Goal: Download file/media

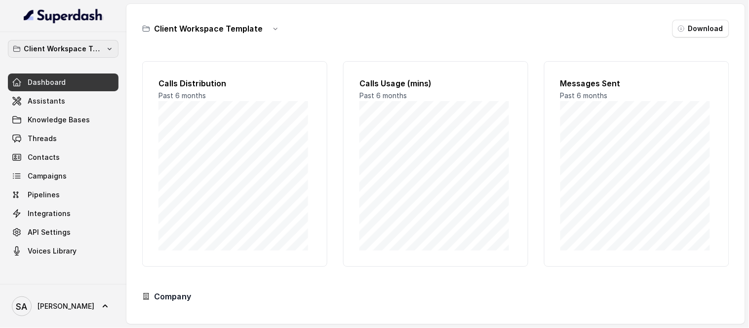
click at [96, 43] on p "Client Workspace Template" at bounding box center [63, 49] width 79 height 12
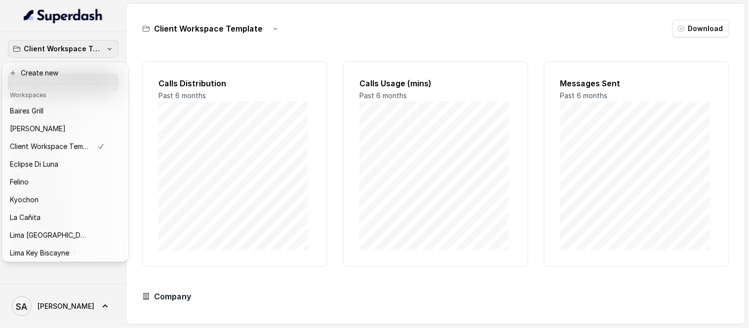
click at [109, 51] on icon "button" at bounding box center [110, 49] width 8 height 8
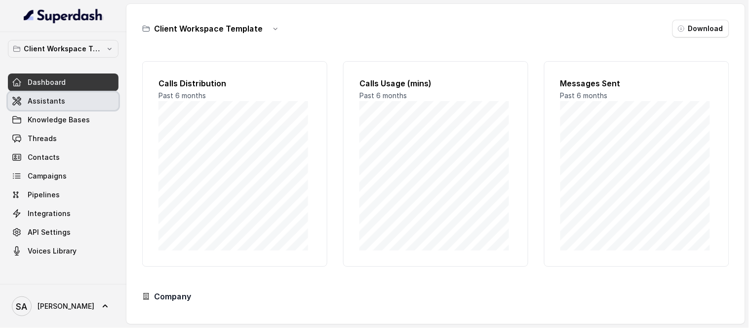
click at [48, 99] on span "Assistants" at bounding box center [47, 101] width 38 height 10
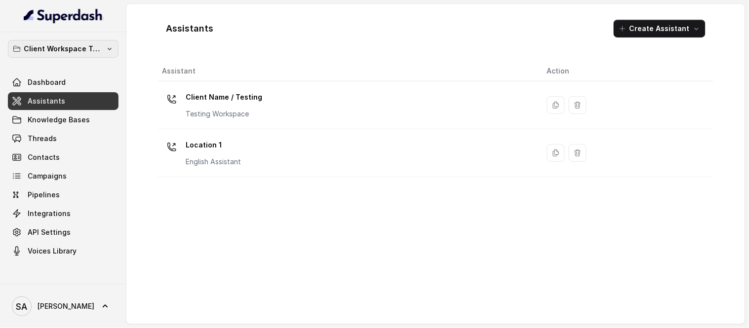
click at [85, 56] on button "Client Workspace Template" at bounding box center [63, 49] width 111 height 18
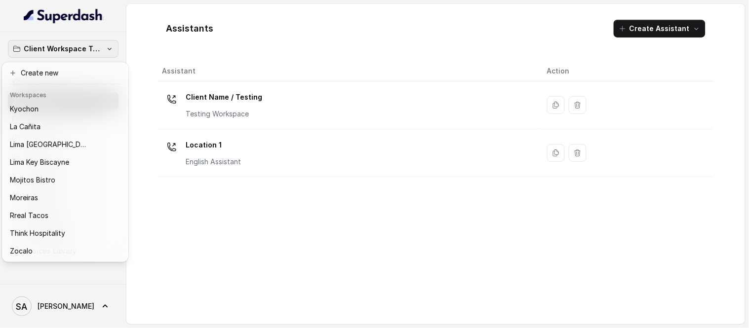
scroll to position [99, 0]
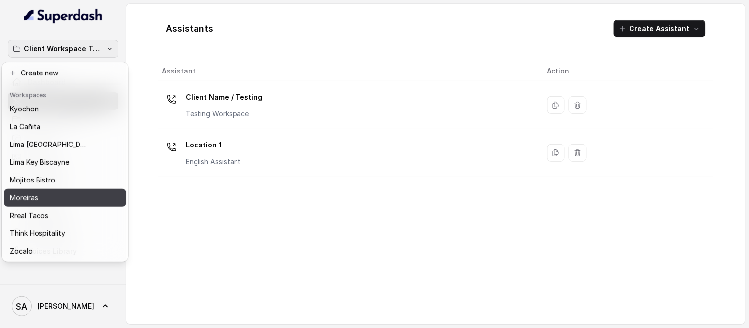
click at [23, 192] on p "Moreiras" at bounding box center [24, 198] width 28 height 12
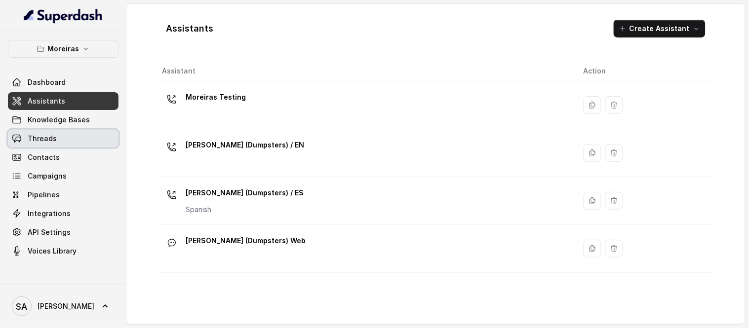
click at [42, 140] on span "Threads" at bounding box center [42, 139] width 29 height 10
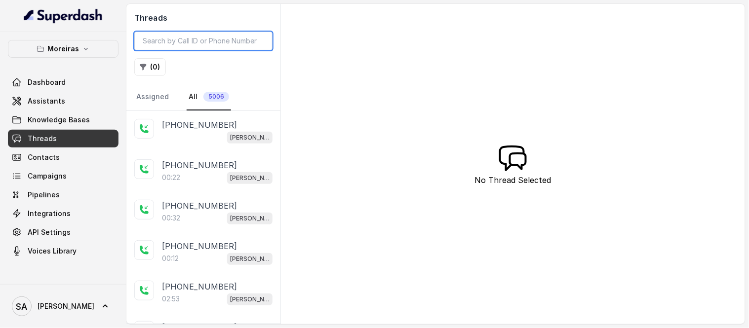
click at [221, 40] on input "search" at bounding box center [203, 41] width 138 height 19
paste input "CA3c9de4d129309a2a518fab7b4c8ea4f2"
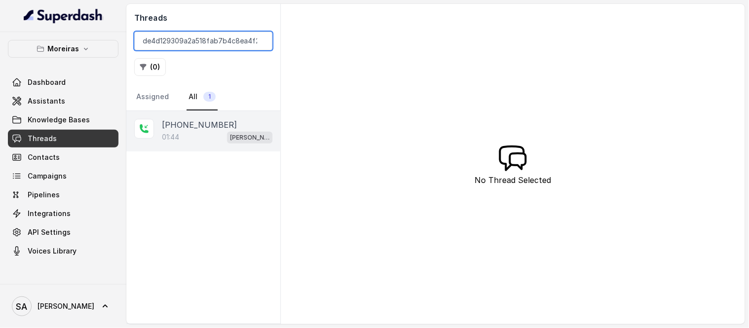
type input "CA3c9de4d129309a2a518fab7b4c8ea4f2"
click at [219, 118] on div "+16785511774 01:44 Sophia (Dumpsters) / EN" at bounding box center [203, 131] width 154 height 41
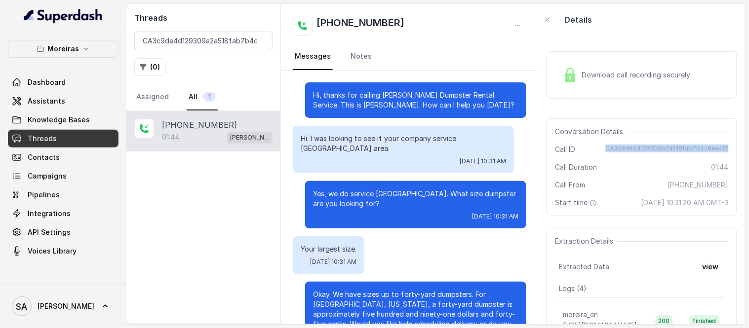
drag, startPoint x: 604, startPoint y: 147, endPoint x: 721, endPoint y: 142, distance: 117.6
click at [721, 142] on div "Conversation Details Call ID CA3c9de4d129309a2a518fab7b4c8ea4f2 Call Duration 0…" at bounding box center [642, 168] width 191 height 98
click at [637, 66] on div "Download call recording securely" at bounding box center [626, 75] width 135 height 23
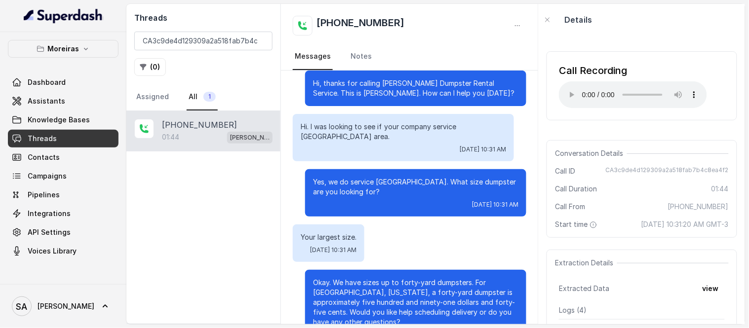
scroll to position [31, 0]
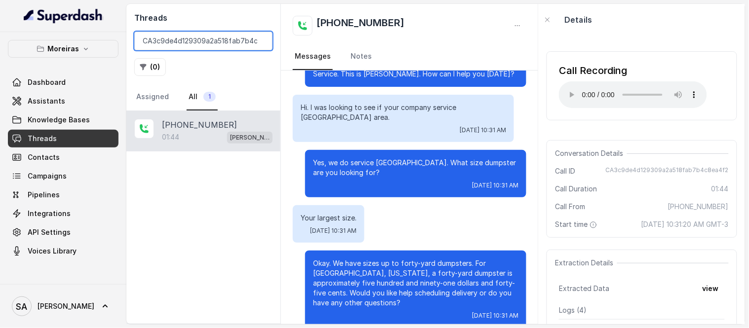
click at [261, 41] on input "CA3c9de4d129309a2a518fab7b4c8ea4f2" at bounding box center [203, 41] width 138 height 19
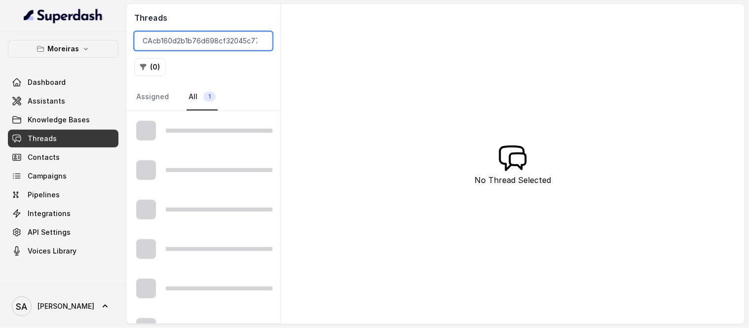
scroll to position [0, 23]
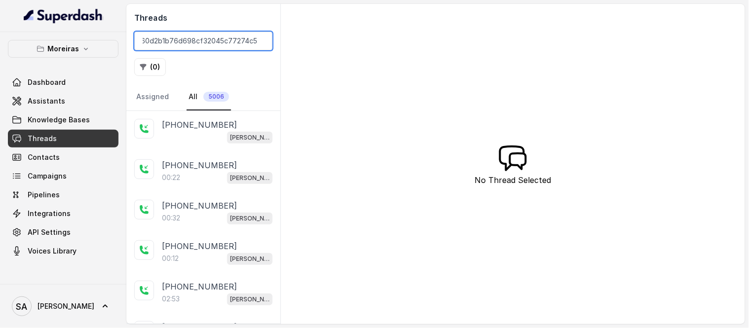
type input "CAcb160d2b1b76d698cf32045c77274c55"
click at [195, 38] on input "CAcb160d2b1b76d698cf32045c77274c55" at bounding box center [203, 41] width 138 height 19
click at [197, 41] on input "search" at bounding box center [203, 41] width 138 height 19
click at [210, 34] on input "search" at bounding box center [203, 41] width 138 height 19
click at [207, 41] on input "search" at bounding box center [203, 41] width 138 height 19
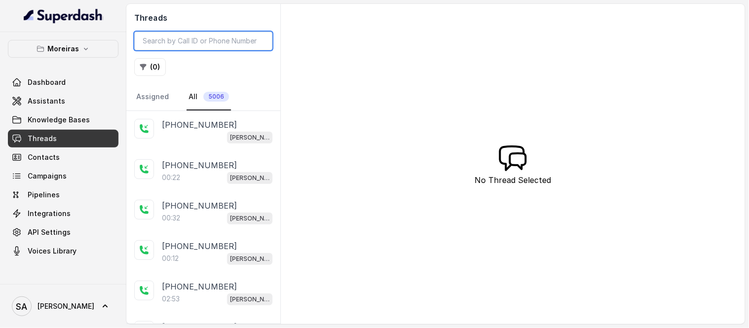
paste input "CAcb160d2b1b76d698cf32045c77274c55"
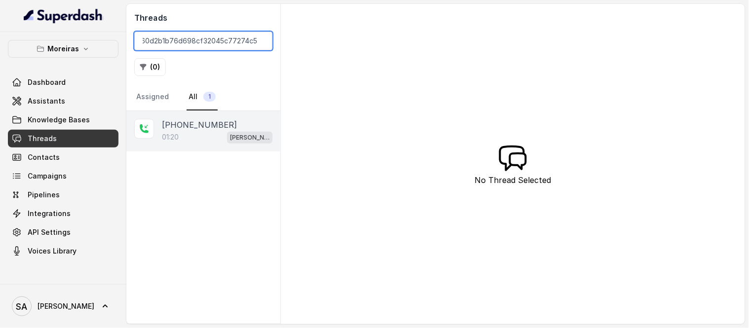
type input "CAcb160d2b1b76d698cf32045c77274c55"
click at [202, 134] on div "01:20 Sophia (Dumpsters) / EN" at bounding box center [217, 137] width 111 height 13
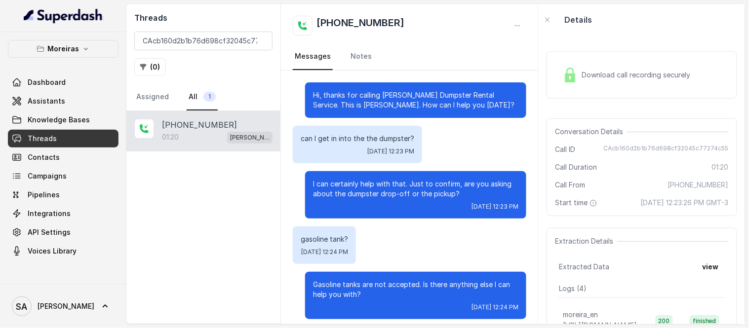
click at [589, 73] on span "Download call recording securely" at bounding box center [638, 75] width 113 height 10
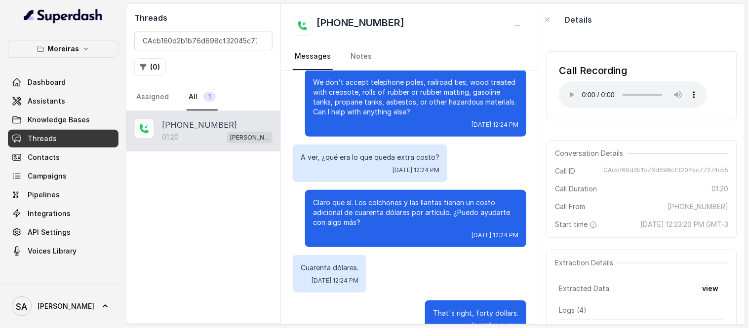
scroll to position [314, 0]
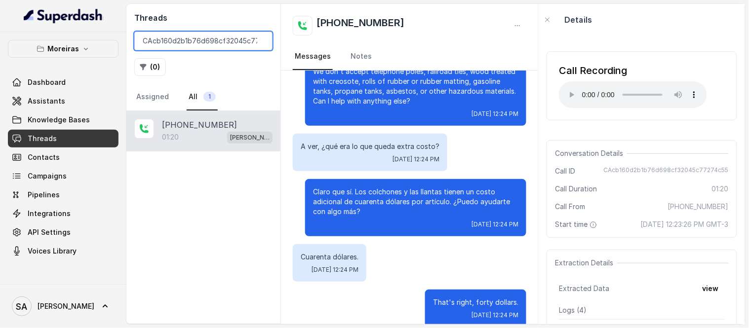
click at [261, 41] on input "CAcb160d2b1b76d698cf32045c77274c55" at bounding box center [203, 41] width 138 height 19
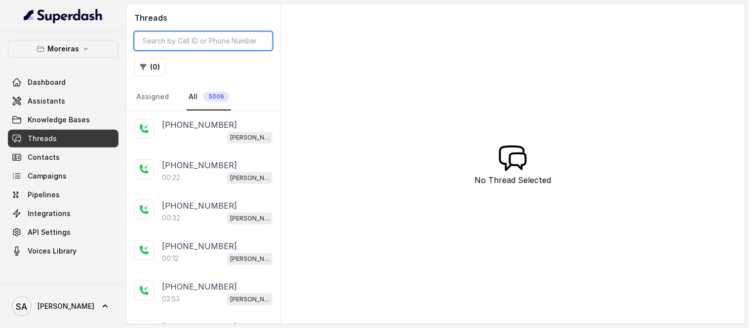
click at [236, 39] on input "search" at bounding box center [203, 41] width 138 height 19
paste input "CA46258380f336ab4c1b578a0f7077c6fb"
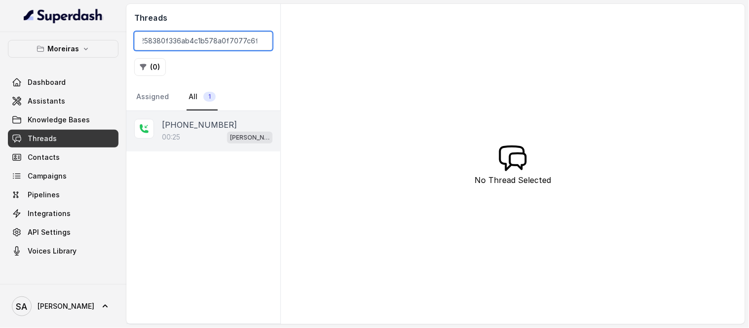
type input "CA46258380f336ab4c1b578a0f7077c6fb"
click at [198, 127] on p "+14044567306" at bounding box center [199, 125] width 75 height 12
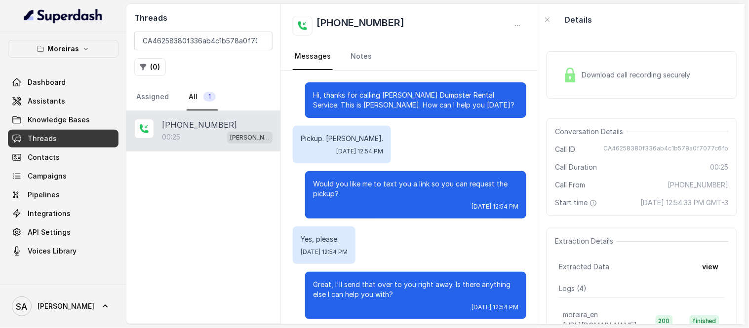
click at [596, 71] on span "Download call recording securely" at bounding box center [638, 75] width 113 height 10
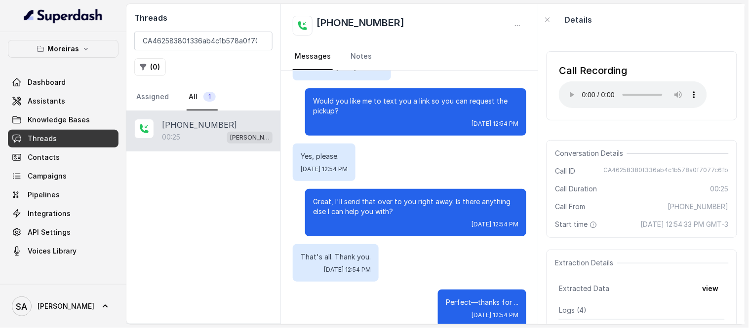
scroll to position [88, 0]
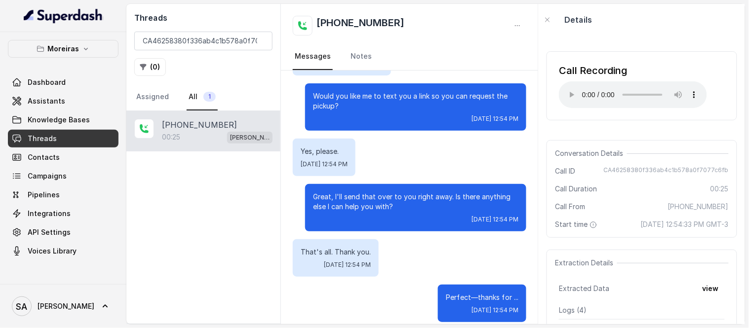
click at [712, 77] on div "Call Recording Your browser does not support the audio element." at bounding box center [642, 85] width 191 height 69
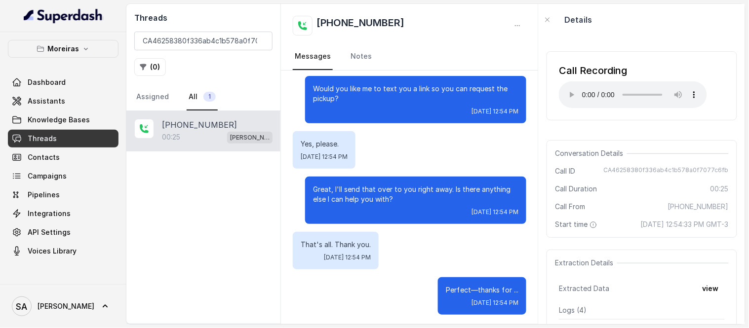
scroll to position [97, 0]
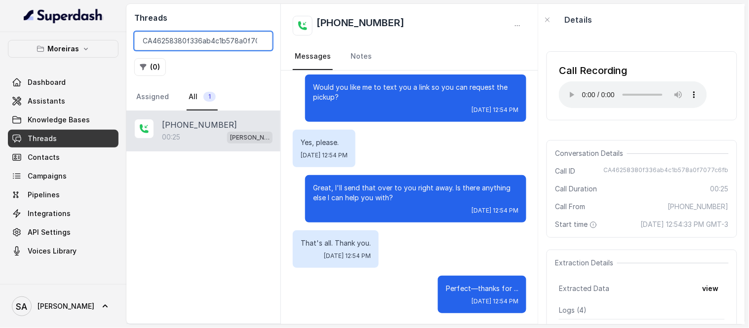
click at [259, 41] on input "CA46258380f336ab4c1b578a0f7077c6fb" at bounding box center [203, 41] width 138 height 19
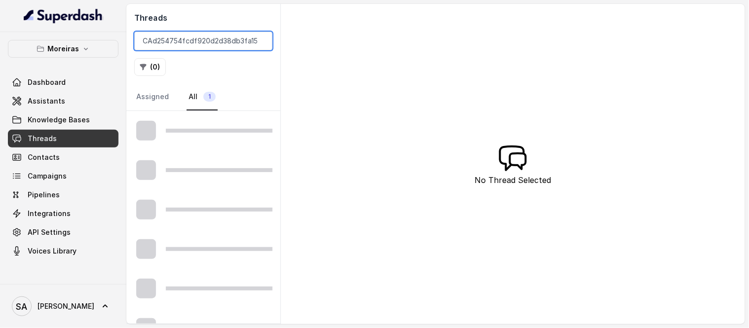
scroll to position [0, 20]
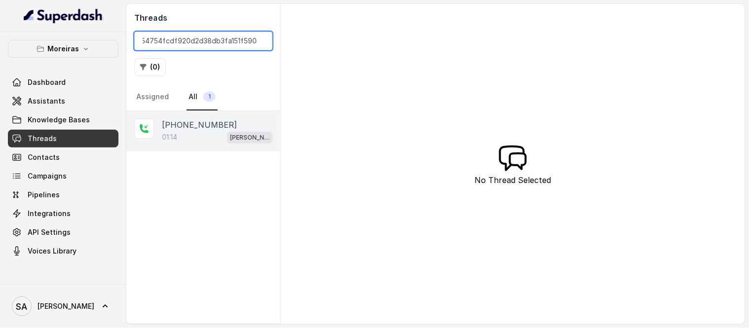
type input "CAd254754fcdf920d2d38db3fa151f5903"
click at [214, 123] on p "+14049189779" at bounding box center [199, 125] width 75 height 12
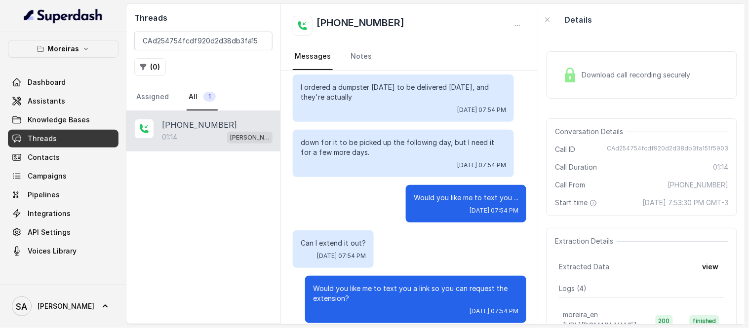
scroll to position [283, 0]
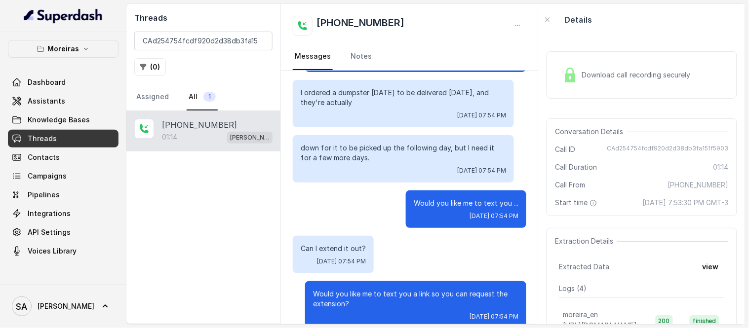
click at [613, 73] on span "Download call recording securely" at bounding box center [638, 75] width 113 height 10
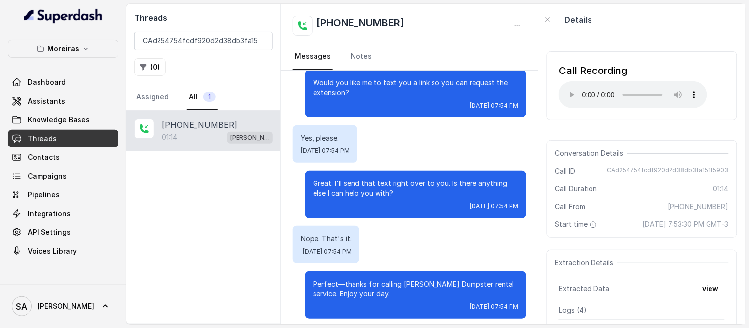
scroll to position [492, 0]
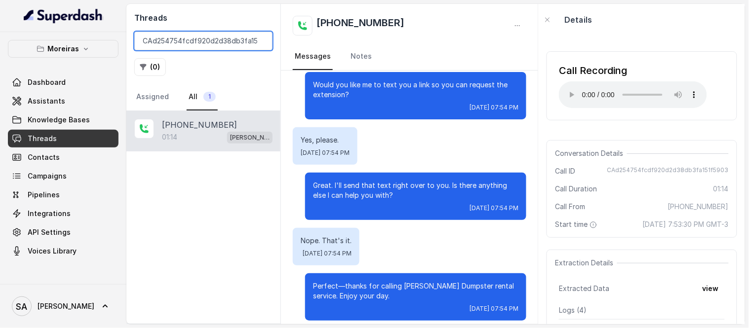
click at [258, 41] on input "CAd254754fcdf920d2d38db3fa151f5903" at bounding box center [203, 41] width 138 height 19
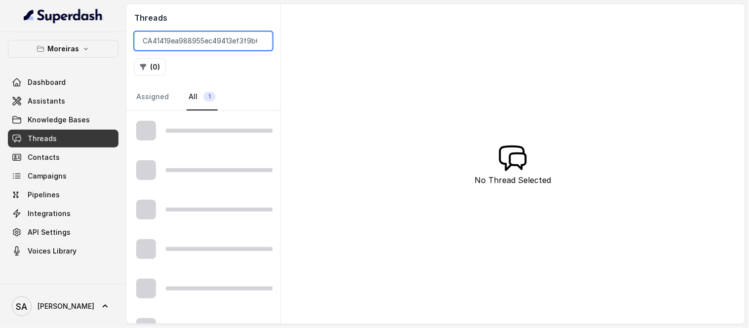
scroll to position [0, 21]
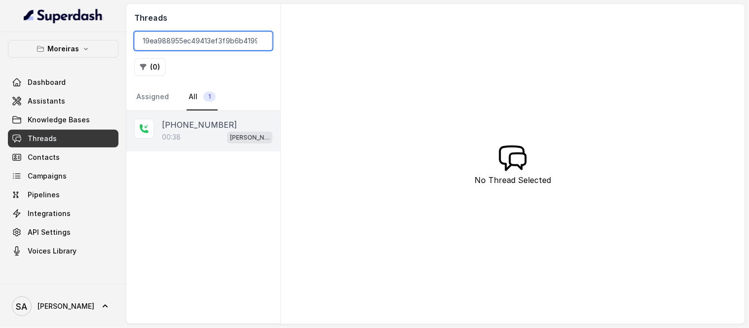
type input "CA41419ea988955ec49413ef3f9b6b4199"
click at [229, 129] on div "[PHONE_NUMBER]" at bounding box center [217, 125] width 111 height 12
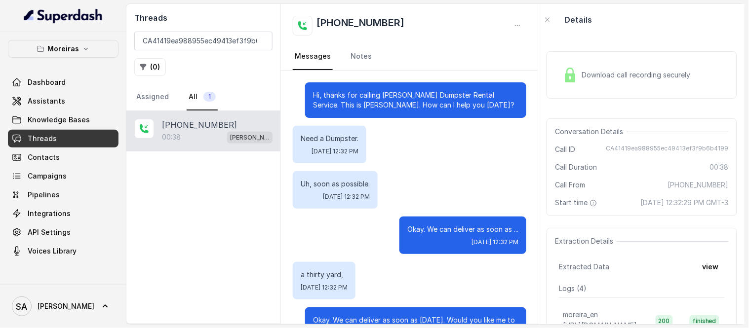
click at [629, 71] on span "Download call recording securely" at bounding box center [638, 75] width 113 height 10
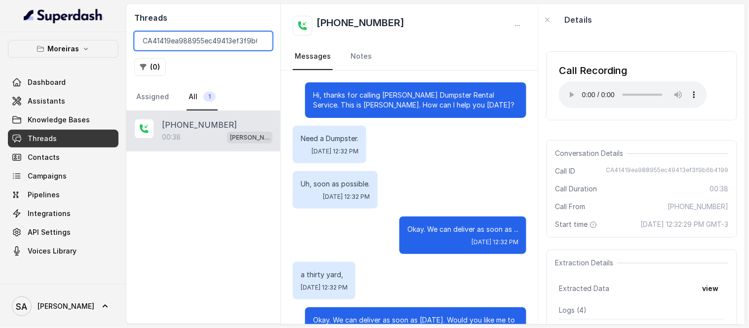
click at [260, 41] on input "CA41419ea988955ec49413ef3f9b6b4199" at bounding box center [203, 41] width 138 height 19
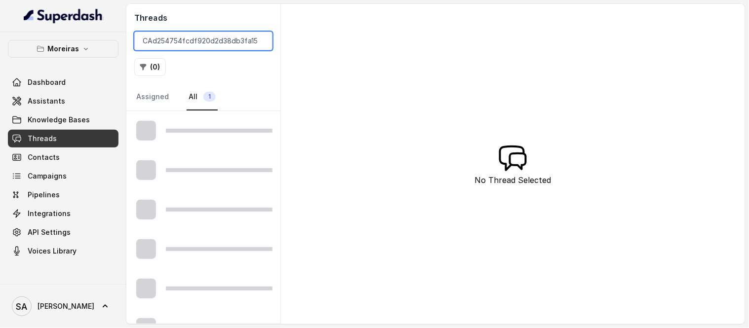
scroll to position [0, 20]
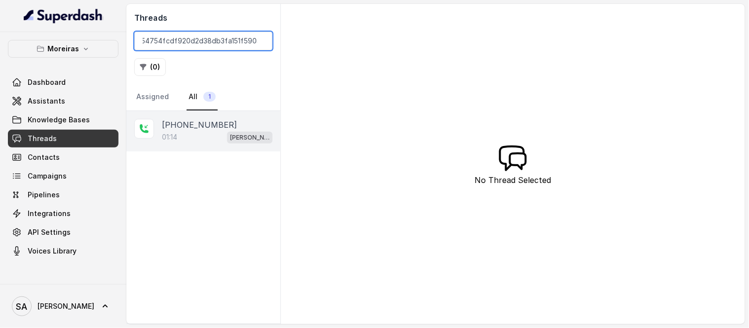
type input "CAd254754fcdf920d2d38db3fa151f5903"
click at [196, 128] on p "+14049189779" at bounding box center [199, 125] width 75 height 12
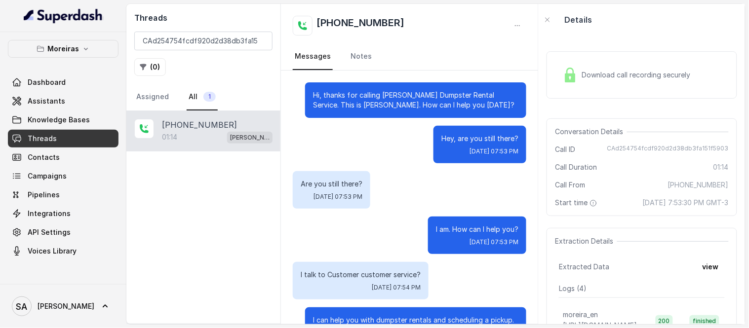
scroll to position [500, 0]
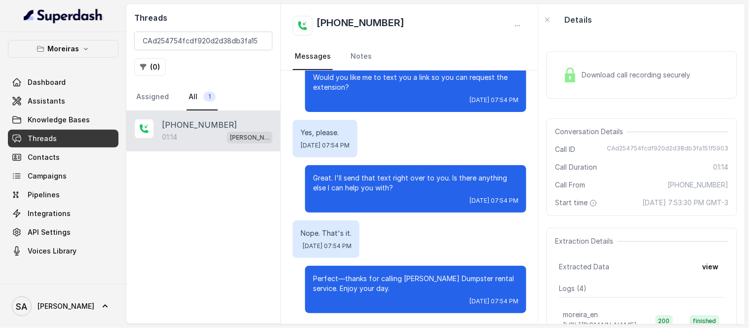
click at [697, 70] on div "Download call recording securely" at bounding box center [642, 74] width 191 height 47
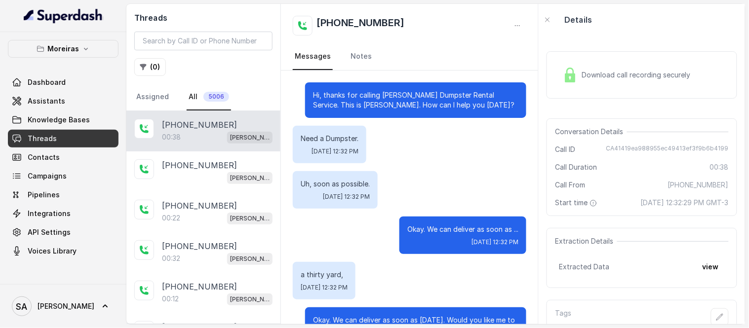
scroll to position [279, 0]
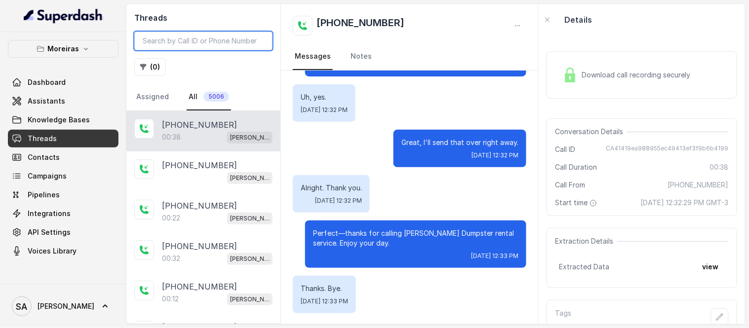
click at [224, 41] on input "search" at bounding box center [203, 41] width 138 height 19
paste input "CAdfdc2da160c64474e3af30a2f2f60f17"
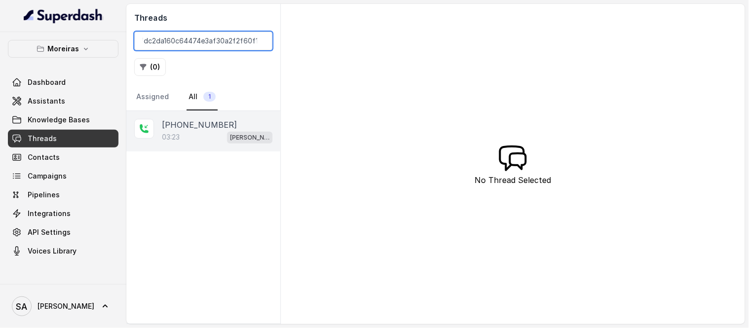
type input "CAdfdc2da160c64474e3af30a2f2f60f17"
click at [228, 125] on div "[PHONE_NUMBER]" at bounding box center [217, 125] width 111 height 12
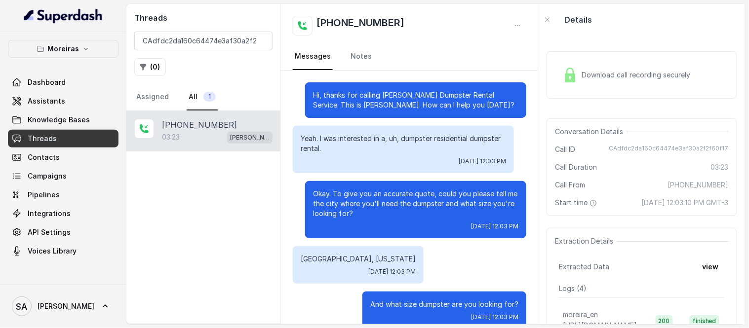
click at [591, 73] on span "Download call recording securely" at bounding box center [638, 75] width 113 height 10
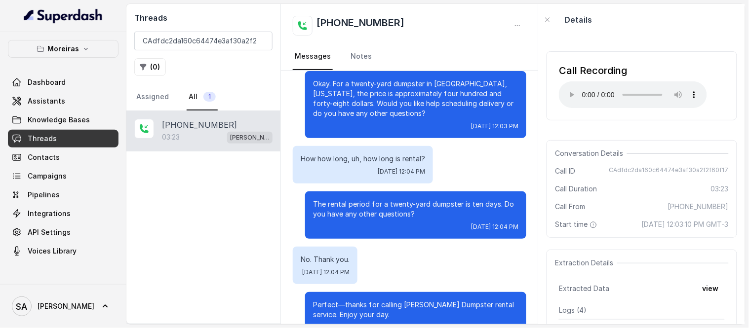
scroll to position [338, 0]
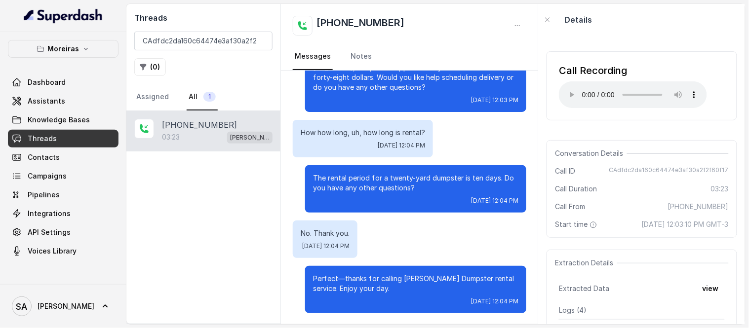
click at [625, 36] on div "Call Recording Your browser does not support the audio element. Conversation De…" at bounding box center [642, 180] width 206 height 289
click at [260, 41] on input "CAdfdc2da160c64474e3af30a2f2f60f17" at bounding box center [203, 41] width 138 height 19
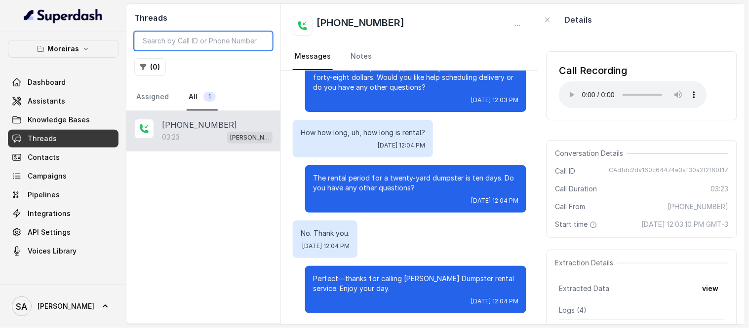
click at [204, 42] on input "search" at bounding box center [203, 41] width 138 height 19
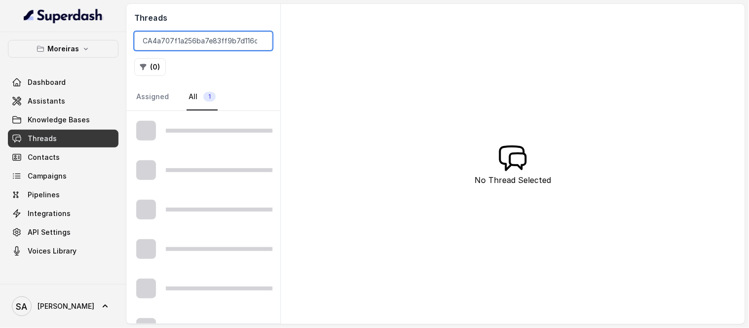
scroll to position [0, 17]
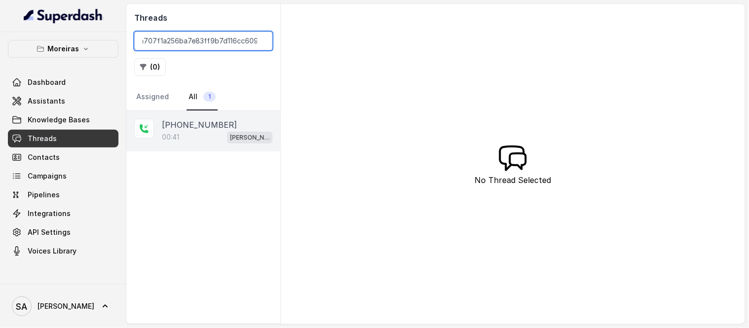
type input "CA4a707f1a256ba7e83ff9b7d116cc6098"
click at [204, 130] on p "[PHONE_NUMBER]" at bounding box center [199, 125] width 75 height 12
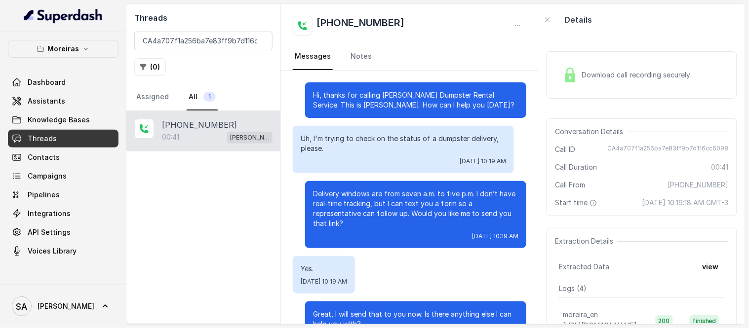
click at [609, 74] on span "Download call recording securely" at bounding box center [638, 75] width 113 height 10
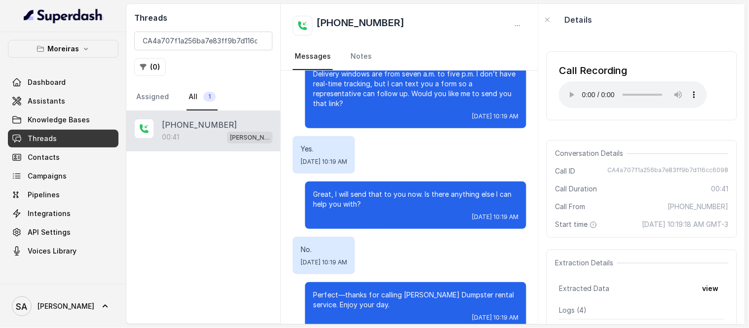
scroll to position [136, 0]
